Goal: Task Accomplishment & Management: Use online tool/utility

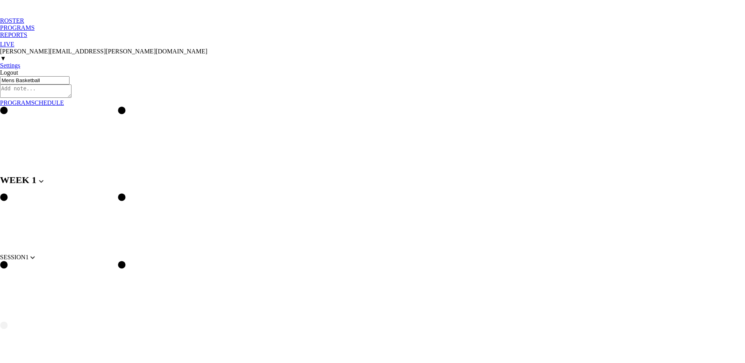
click at [62, 24] on div "PROGRAMS" at bounding box center [372, 27] width 745 height 7
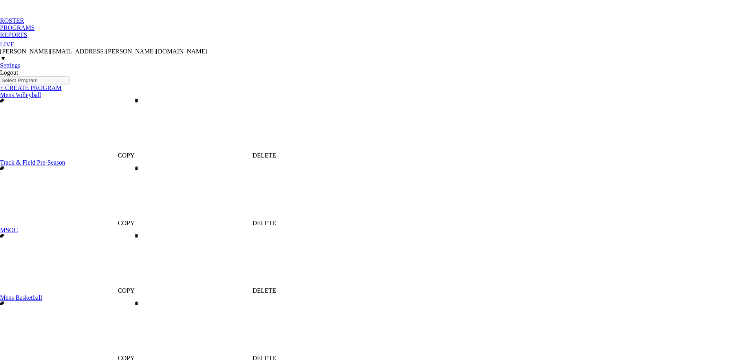
click at [41, 91] on link "Mens Volleyball" at bounding box center [20, 94] width 41 height 7
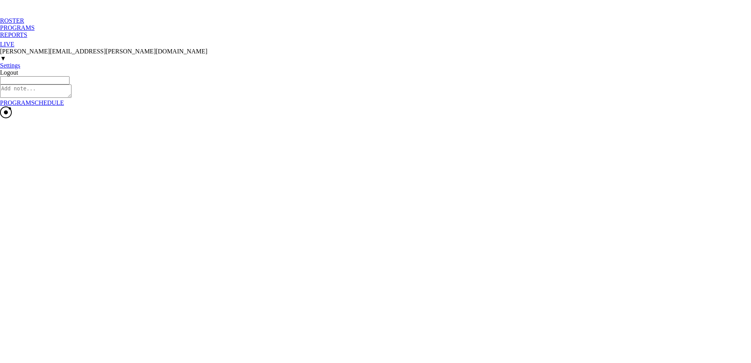
type textarea "x"
type input "Mens Volleyball"
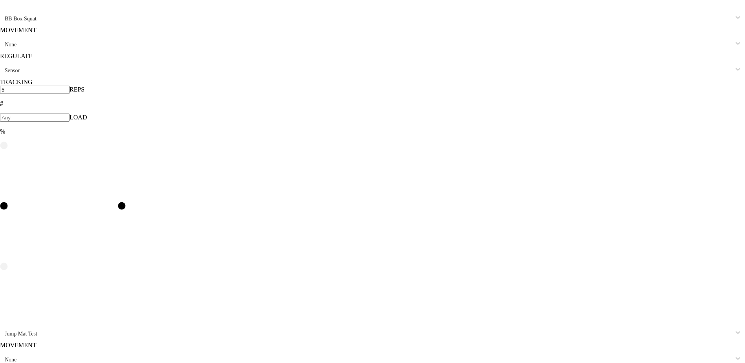
scroll to position [1525, 0]
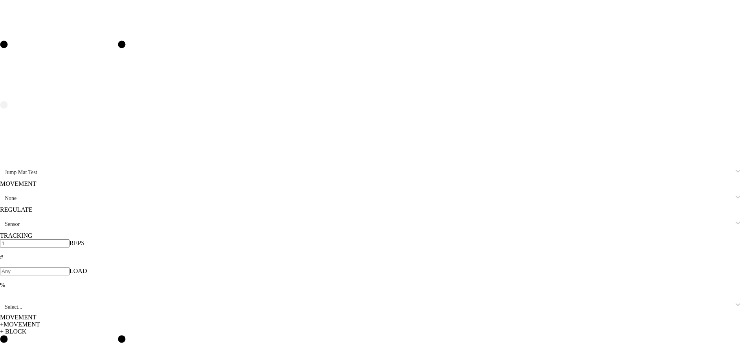
scroll to position [1580, 0]
type input "bb b"
type input "6"
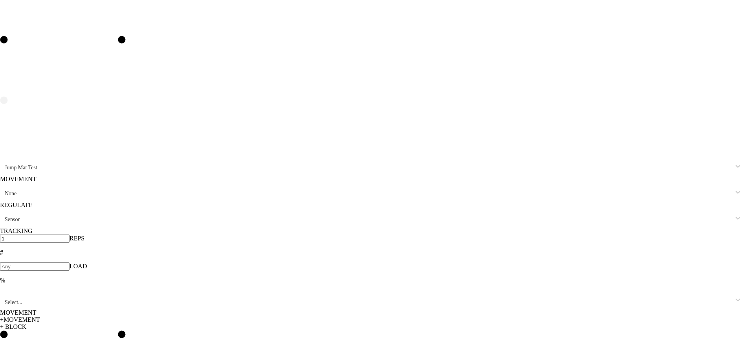
type input "2"
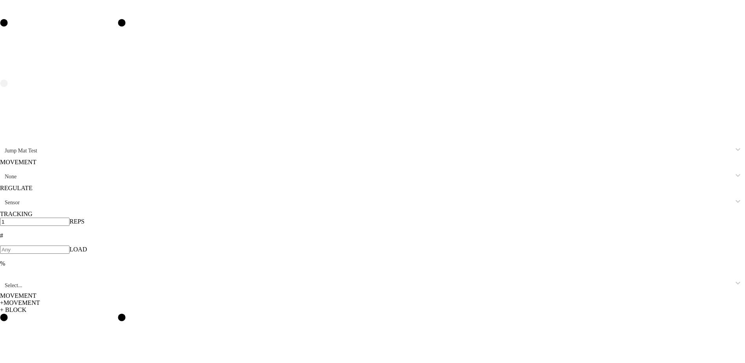
scroll to position [1599, 0]
type input "a"
type input "Approach Jump"
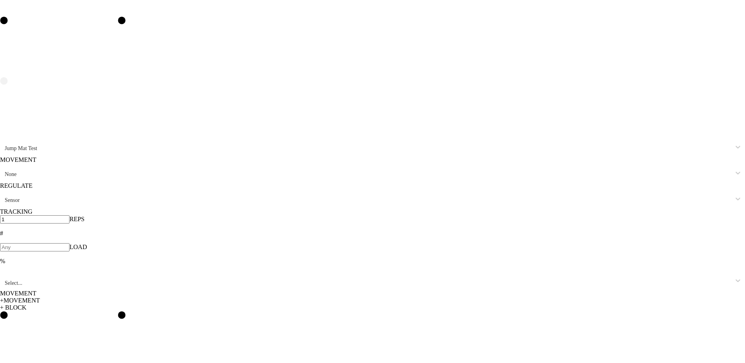
type input "1"
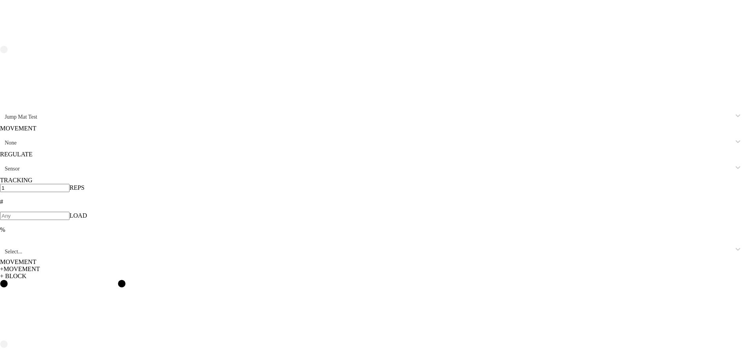
scroll to position [1654, 0]
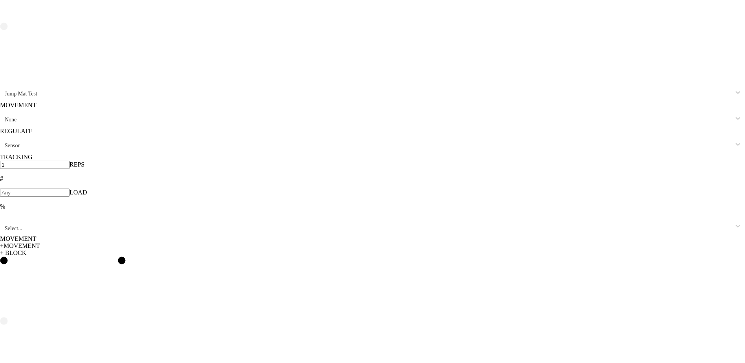
type input "BB b"
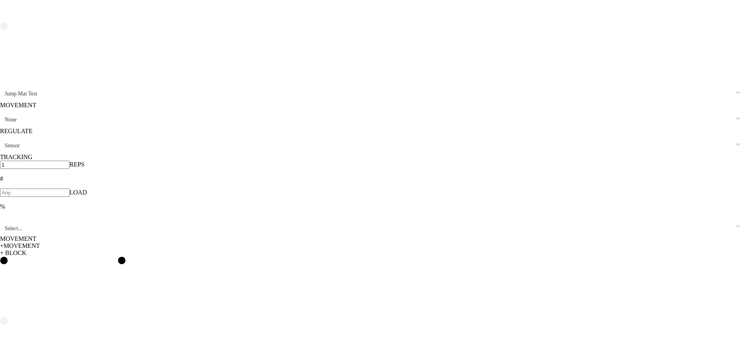
type input "6"
type input "2"
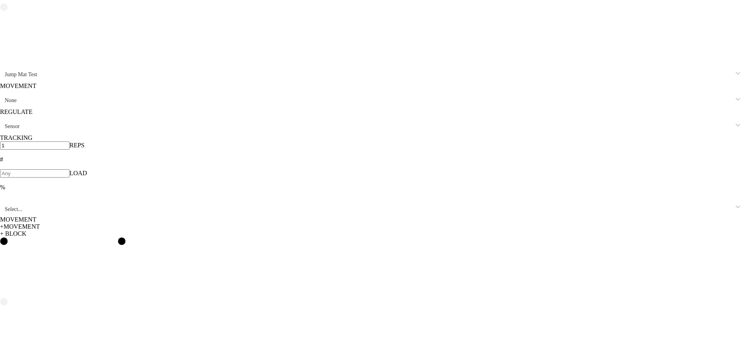
type input "Resisted Ankle Breaker"
type input "10"
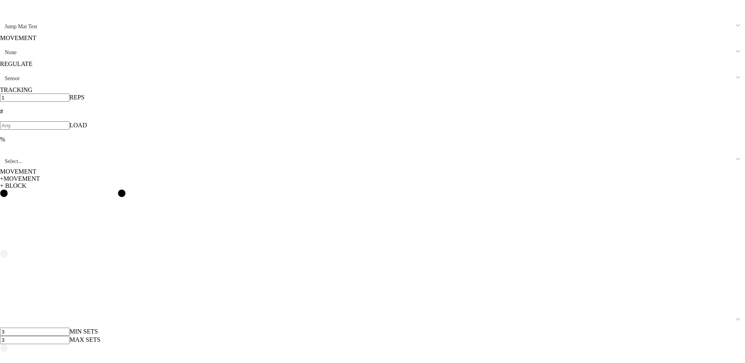
scroll to position [1727, 0]
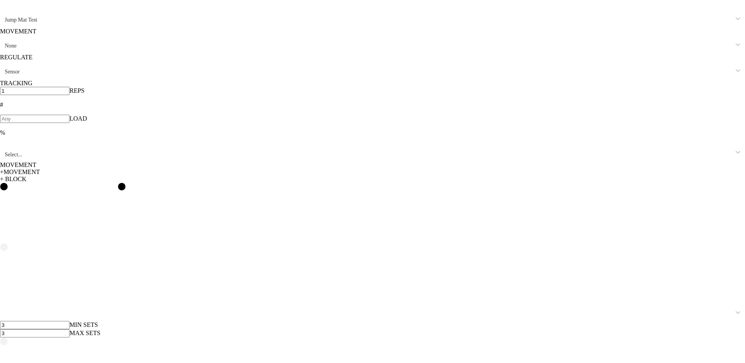
type input "B"
type input "BB Bench Press"
type input "4"
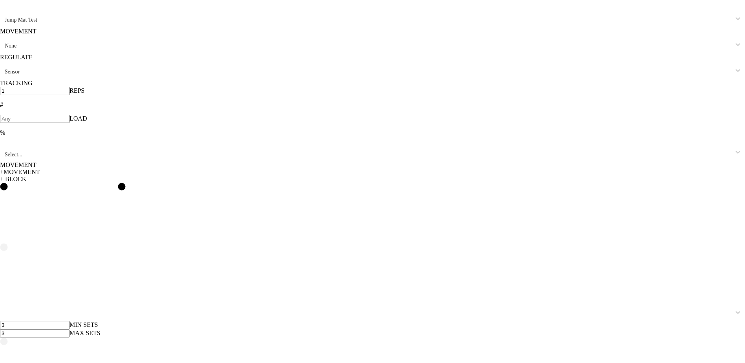
type input "4"
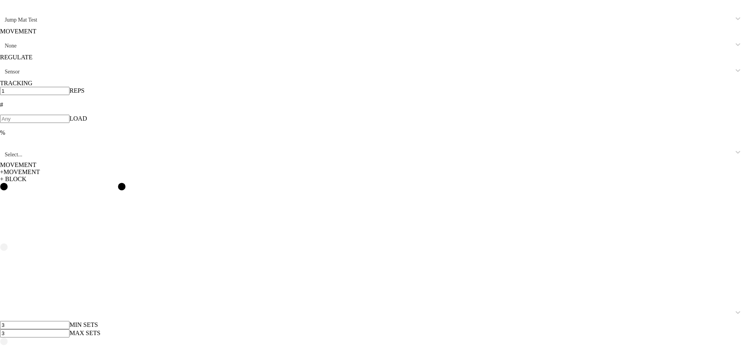
type input "5"
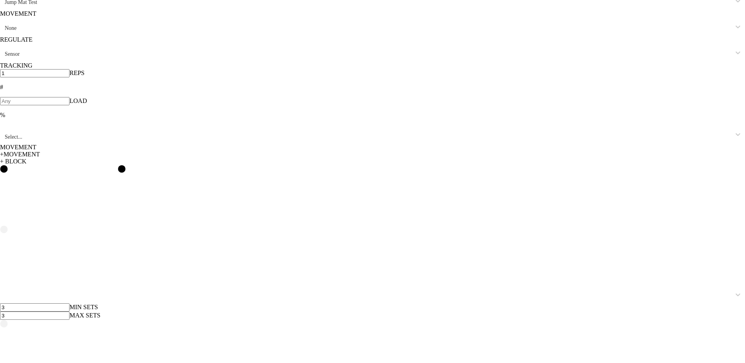
scroll to position [1747, 0]
type input "Depth Dro"
type input "Depth Drop"
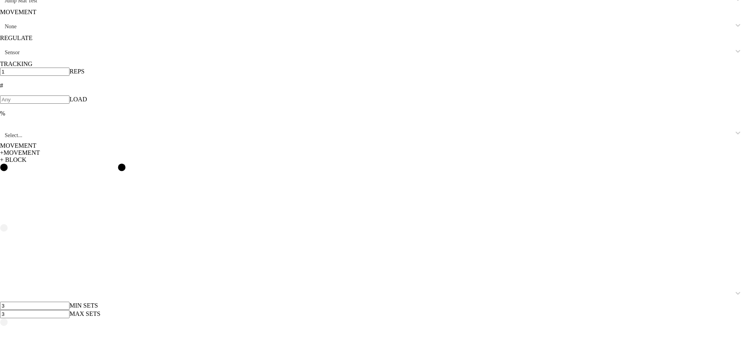
type input "1"
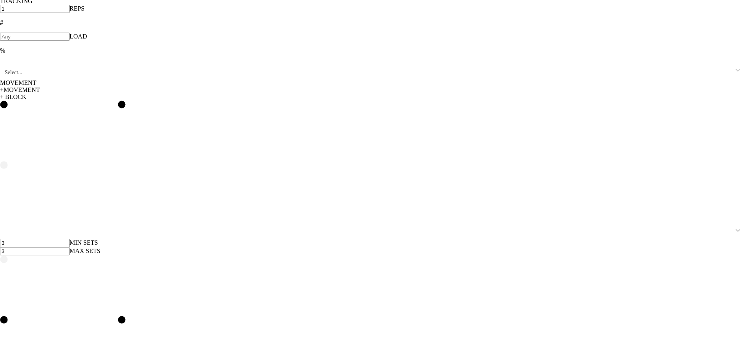
scroll to position [1811, 0]
type input "DB I"
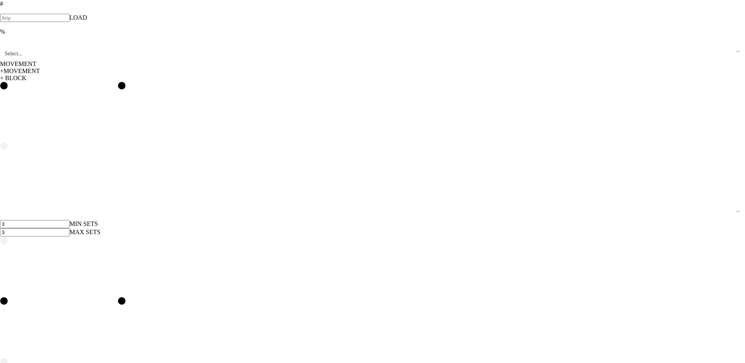
scroll to position [1830, 0]
drag, startPoint x: 81, startPoint y: 251, endPoint x: 83, endPoint y: 278, distance: 27.6
type input "Half Kneeling Windmill"
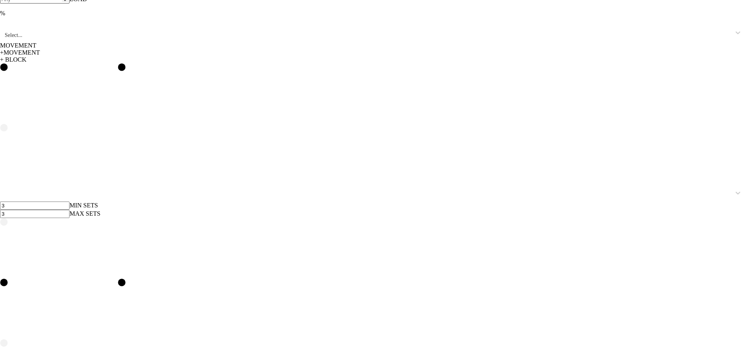
scroll to position [1849, 0]
type input "DB Fr"
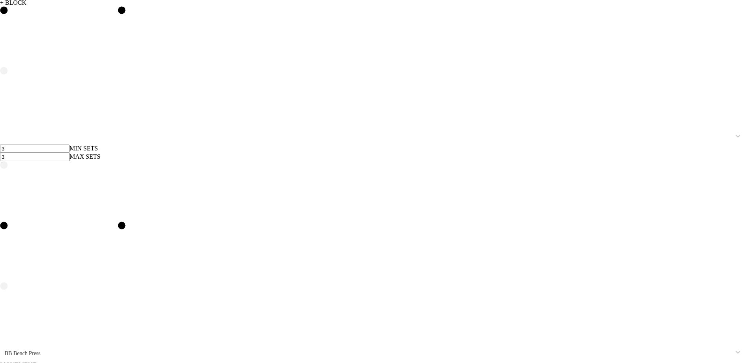
type input "D"
type input "SA"
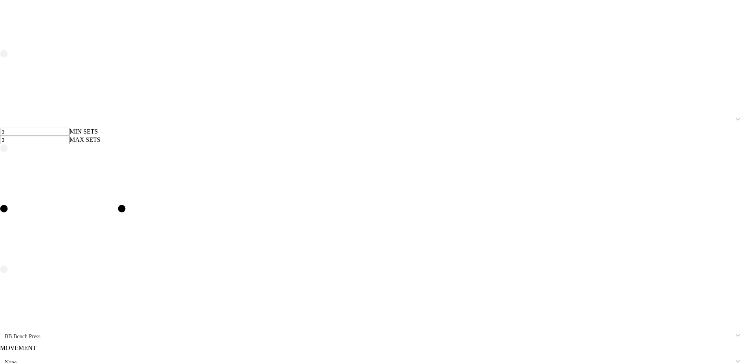
scroll to position [1923, 0]
type input "Resisted Anti Rotation"
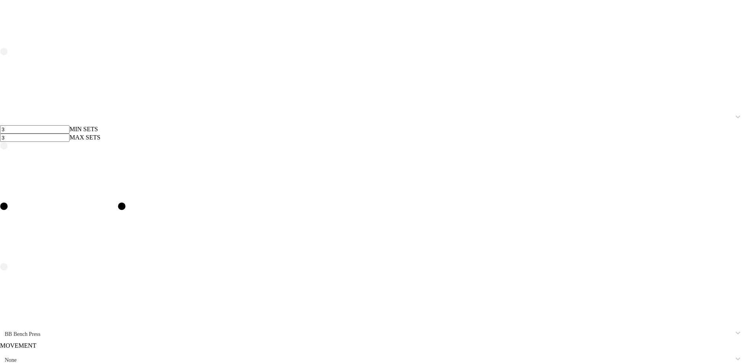
type input "30"
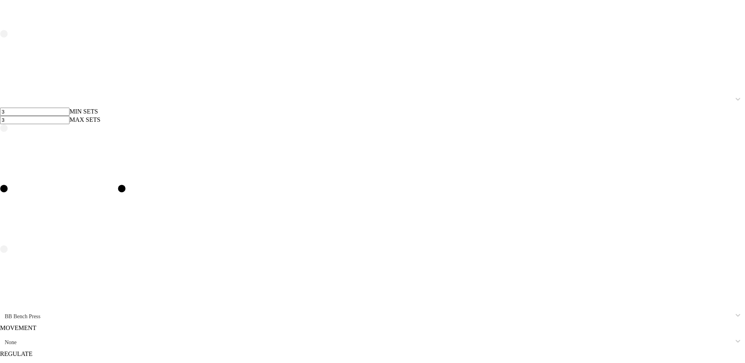
scroll to position [1942, 0]
type input "Roller"
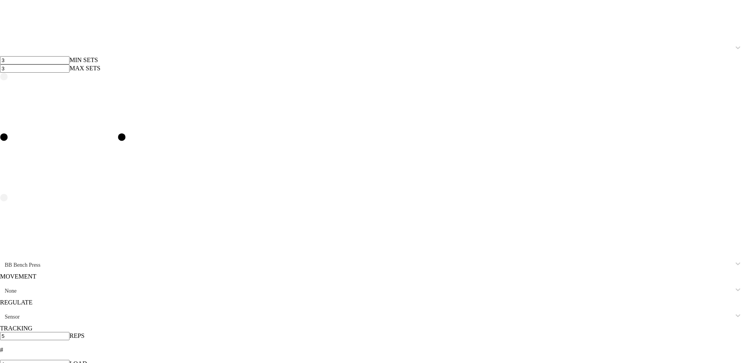
scroll to position [1997, 0]
type input "Superman Hold"
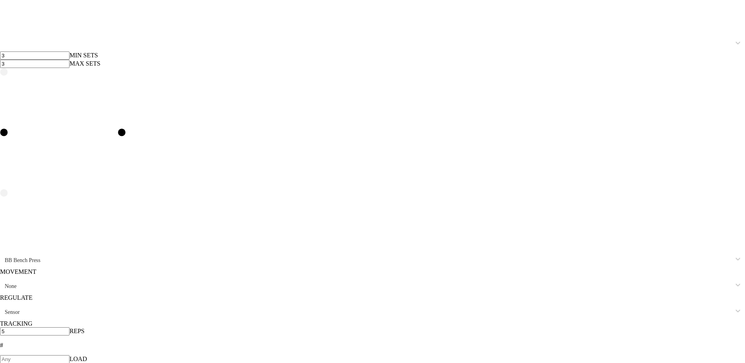
type input "15"
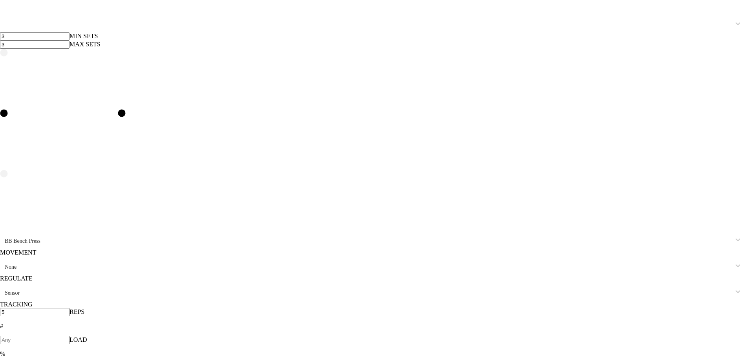
type input "Cossack Squat"
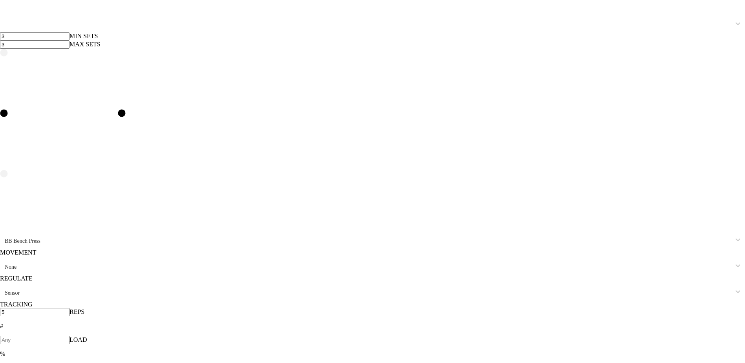
type input "5"
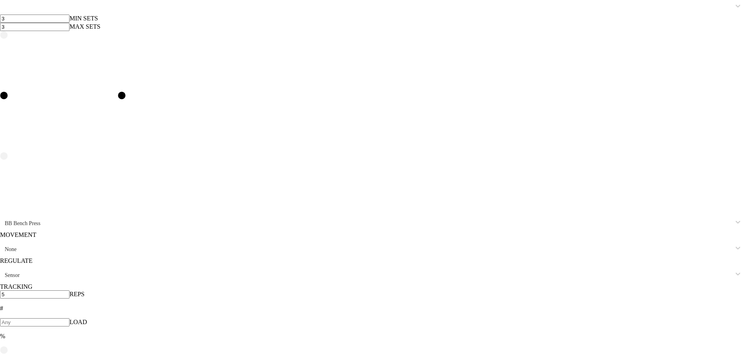
scroll to position [2035, 0]
type input "Wall Lean ISO"
type input "10"
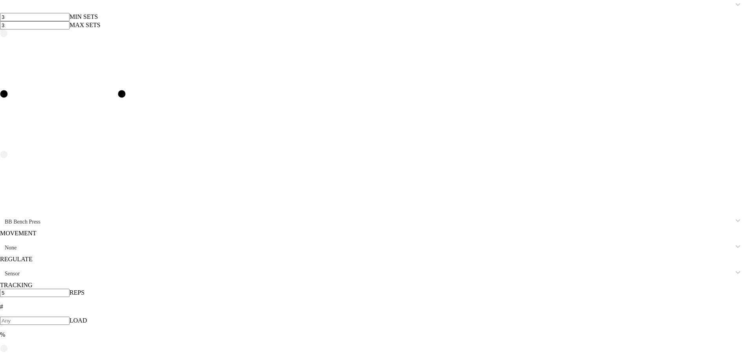
type input "2"
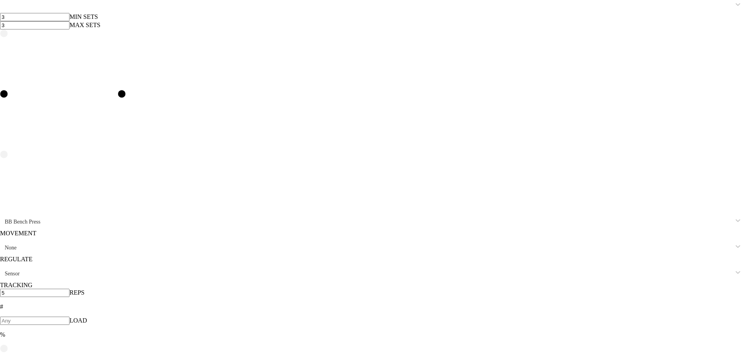
type input "2"
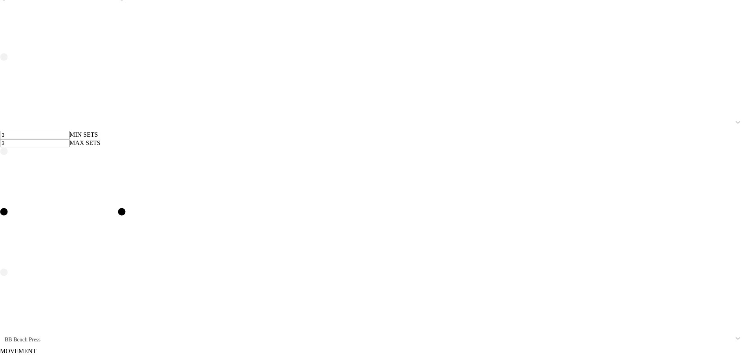
type input "3"
type input "2"
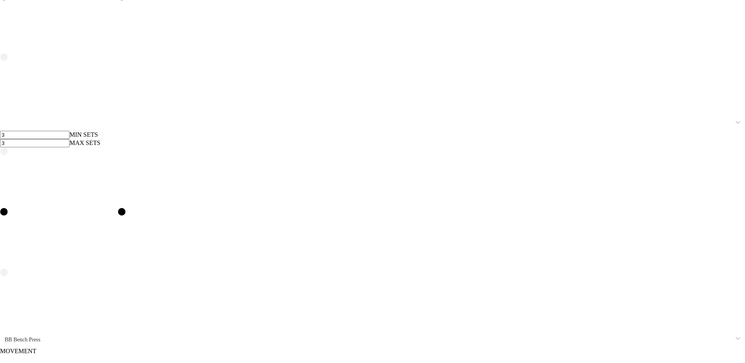
type input "2"
